Goal: Browse casually

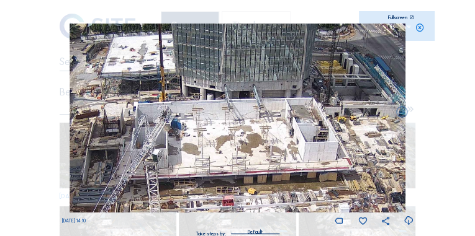
click at [419, 29] on icon at bounding box center [419, 28] width 9 height 9
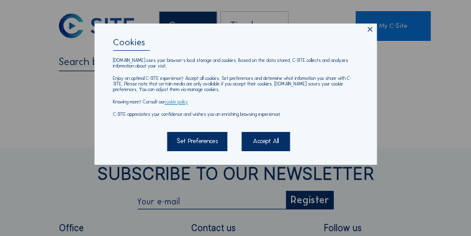
click at [368, 31] on icon at bounding box center [370, 30] width 8 height 8
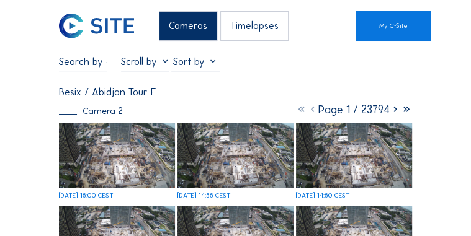
click at [138, 146] on img at bounding box center [117, 155] width 116 height 65
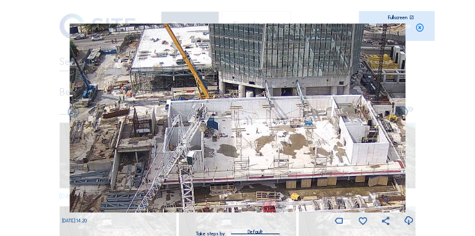
drag, startPoint x: 168, startPoint y: 119, endPoint x: 211, endPoint y: 114, distance: 43.2
click at [211, 114] on img at bounding box center [237, 118] width 336 height 189
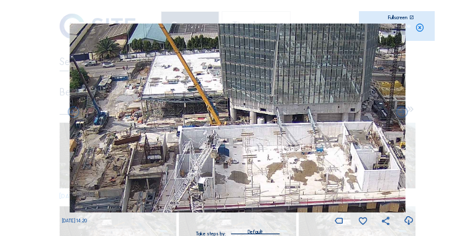
drag, startPoint x: 231, startPoint y: 137, endPoint x: 235, endPoint y: 143, distance: 6.7
click at [235, 143] on img at bounding box center [237, 118] width 336 height 189
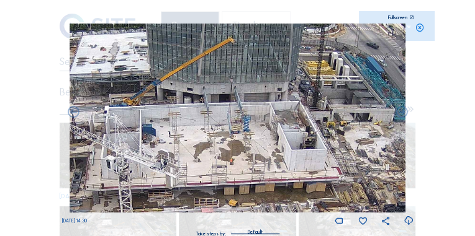
drag, startPoint x: 295, startPoint y: 156, endPoint x: 222, endPoint y: 135, distance: 76.0
click at [222, 135] on img at bounding box center [237, 118] width 336 height 189
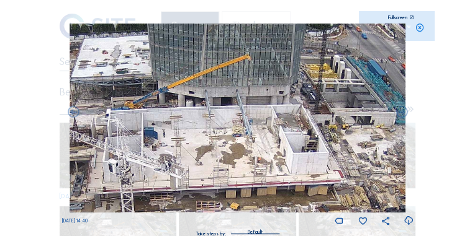
click at [169, 130] on img at bounding box center [237, 118] width 336 height 189
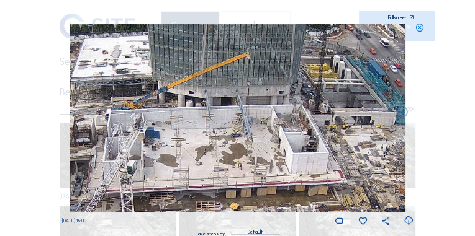
click at [419, 30] on icon at bounding box center [419, 28] width 9 height 9
